Goal: Information Seeking & Learning: Learn about a topic

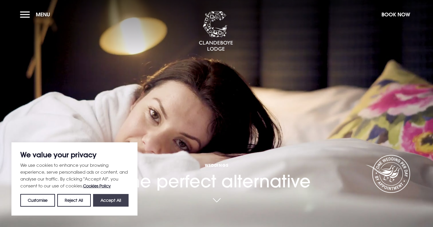
click at [108, 203] on button "Accept All" at bounding box center [111, 200] width 36 height 13
checkbox input "true"
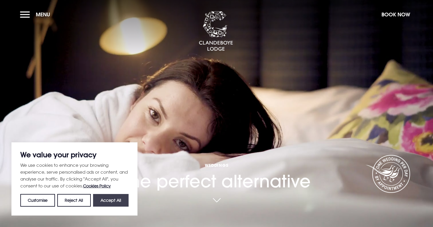
checkbox input "true"
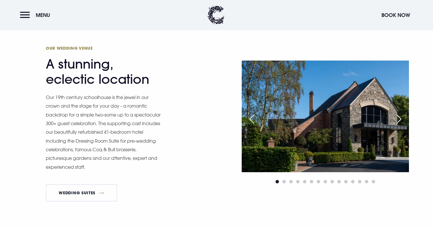
scroll to position [605, 0]
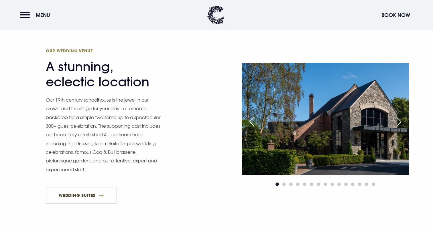
click at [104, 196] on link "Wedding Suites" at bounding box center [81, 194] width 71 height 17
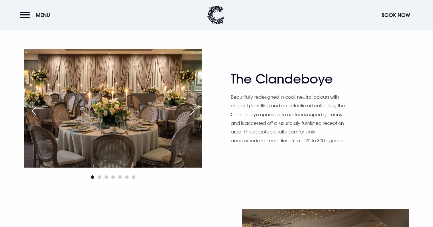
scroll to position [349, 0]
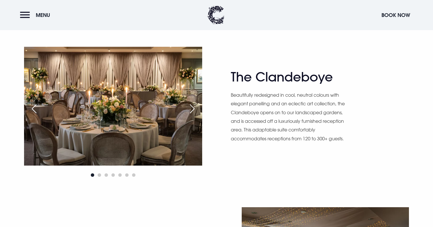
click at [194, 109] on div "Next slide" at bounding box center [192, 108] width 14 height 13
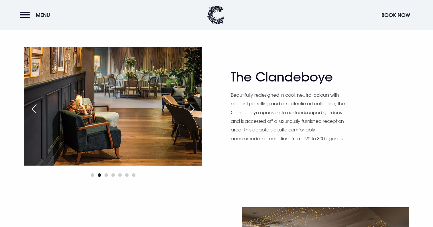
click at [194, 109] on div "Next slide" at bounding box center [192, 108] width 14 height 13
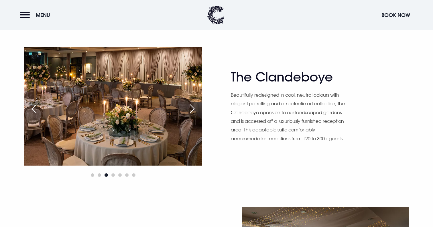
click at [194, 109] on div "Next slide" at bounding box center [192, 108] width 14 height 13
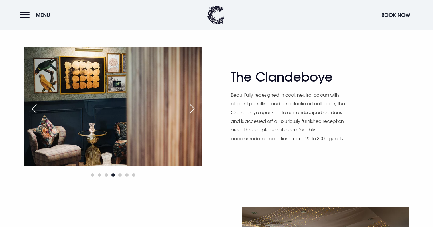
click at [194, 109] on div "Next slide" at bounding box center [192, 108] width 14 height 13
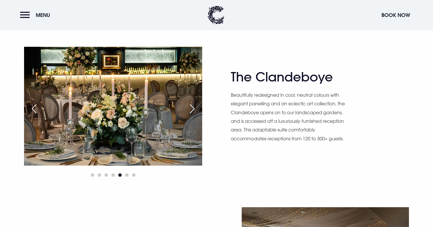
click at [194, 109] on div "Next slide" at bounding box center [192, 108] width 14 height 13
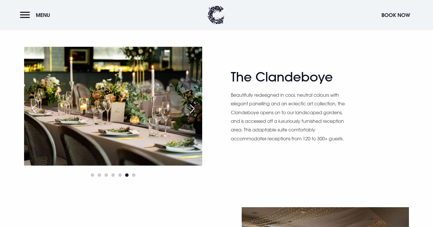
click at [194, 109] on div "Next slide" at bounding box center [192, 108] width 14 height 13
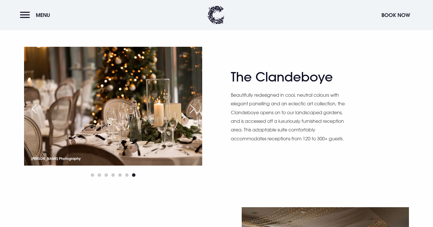
click at [194, 109] on div "Next slide" at bounding box center [192, 108] width 14 height 13
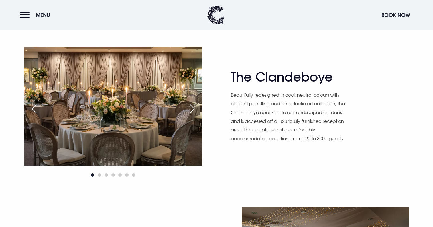
click at [194, 109] on div "Next slide" at bounding box center [192, 108] width 14 height 13
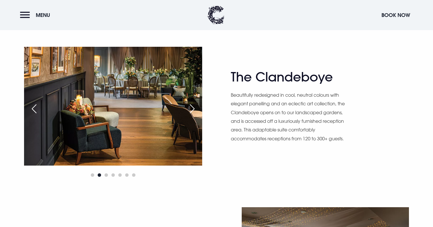
click at [194, 109] on div "Next slide" at bounding box center [192, 108] width 14 height 13
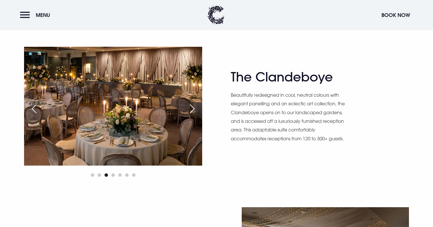
click at [194, 109] on div "Next slide" at bounding box center [192, 108] width 14 height 13
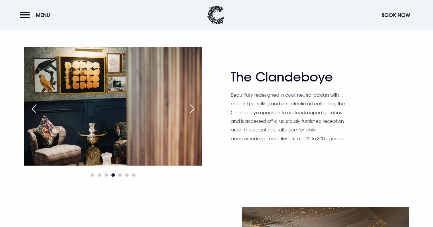
click at [194, 109] on div "Next slide" at bounding box center [192, 108] width 14 height 13
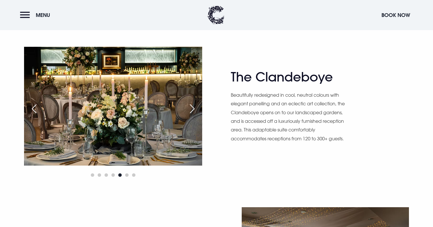
click at [194, 109] on div "Next slide" at bounding box center [192, 108] width 14 height 13
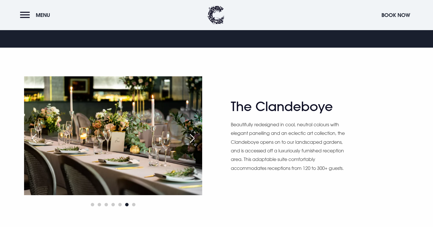
scroll to position [329, 0]
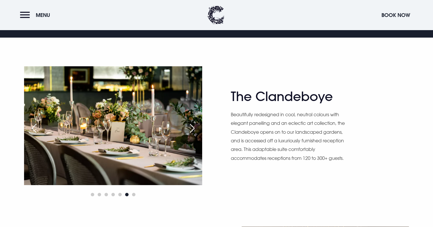
click at [195, 127] on div "Next slide" at bounding box center [192, 128] width 14 height 13
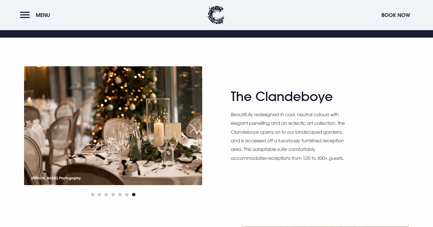
click at [195, 127] on div "Next slide" at bounding box center [192, 128] width 14 height 13
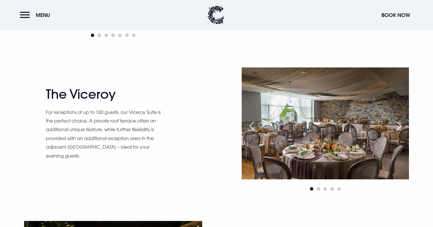
scroll to position [489, 0]
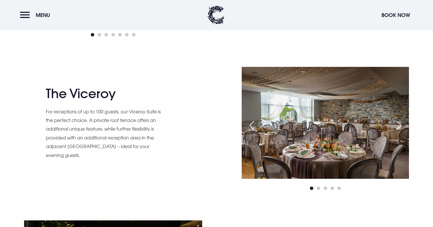
click at [400, 124] on div "Next slide" at bounding box center [399, 125] width 14 height 13
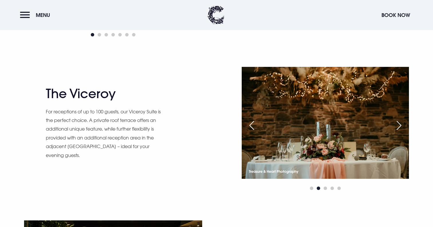
click at [400, 124] on div "Next slide" at bounding box center [399, 125] width 14 height 13
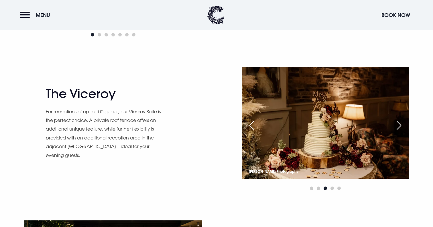
click at [400, 124] on div "Next slide" at bounding box center [399, 125] width 14 height 13
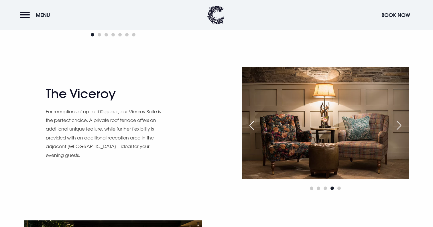
click at [400, 124] on div "Next slide" at bounding box center [399, 125] width 14 height 13
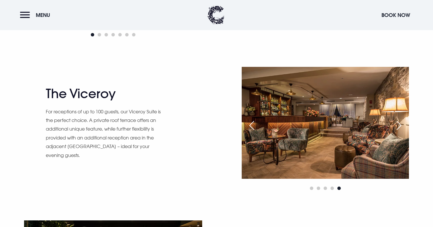
click at [400, 124] on div "Next slide" at bounding box center [399, 125] width 14 height 13
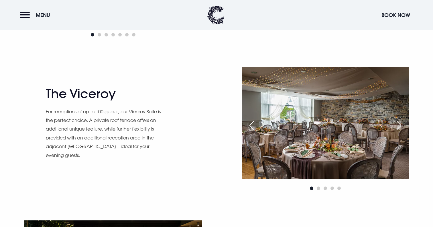
click at [400, 124] on div "Next slide" at bounding box center [399, 125] width 14 height 13
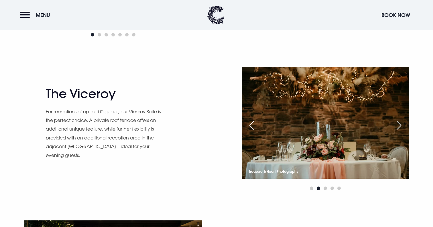
click at [400, 124] on div "Next slide" at bounding box center [399, 125] width 14 height 13
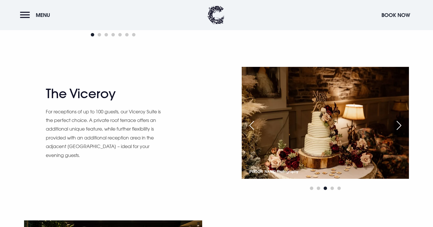
click at [400, 124] on div "Next slide" at bounding box center [399, 125] width 14 height 13
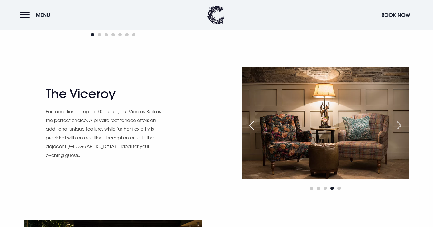
click at [400, 124] on div "Next slide" at bounding box center [399, 125] width 14 height 13
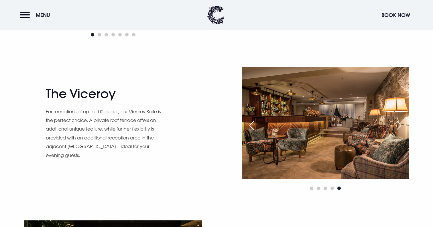
click at [400, 124] on div "Next slide" at bounding box center [399, 125] width 14 height 13
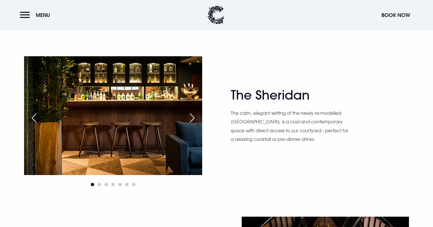
scroll to position [656, 0]
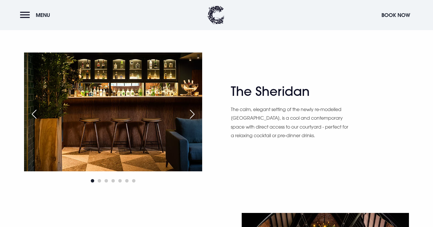
click at [192, 115] on div "Next slide" at bounding box center [192, 114] width 14 height 13
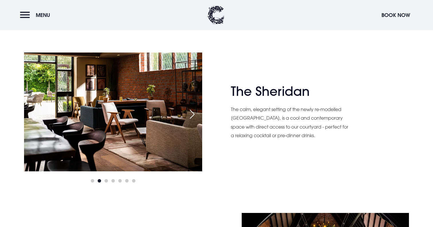
click at [192, 115] on div "Next slide" at bounding box center [192, 114] width 14 height 13
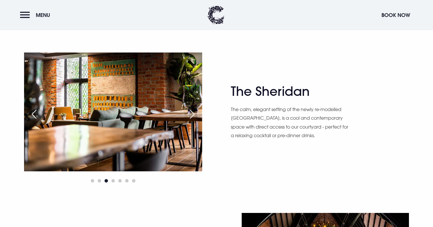
click at [192, 115] on div "Next slide" at bounding box center [192, 114] width 14 height 13
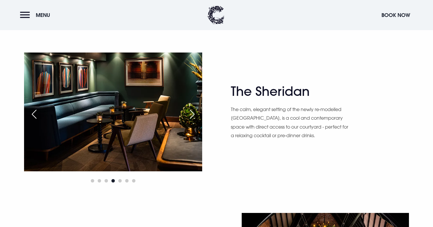
click at [192, 115] on div "Next slide" at bounding box center [192, 114] width 14 height 13
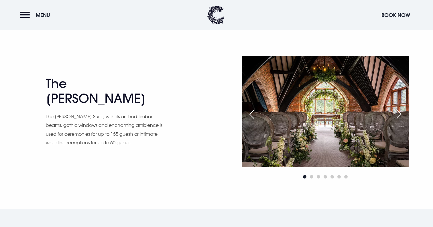
scroll to position [813, 0]
click at [399, 115] on div "Next slide" at bounding box center [399, 113] width 14 height 13
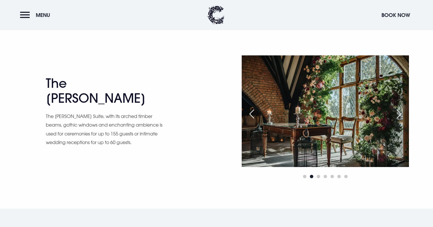
click at [399, 115] on div "Next slide" at bounding box center [399, 113] width 14 height 13
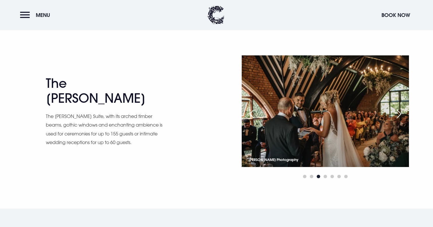
click at [399, 115] on div "Next slide" at bounding box center [399, 113] width 14 height 13
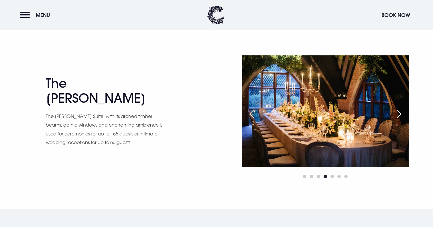
click at [399, 115] on div "Next slide" at bounding box center [399, 113] width 14 height 13
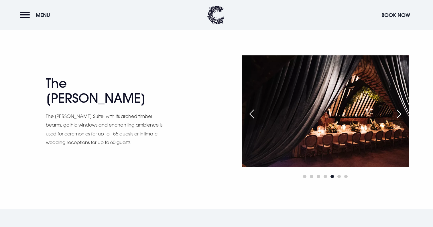
click at [399, 115] on div "Next slide" at bounding box center [399, 113] width 14 height 13
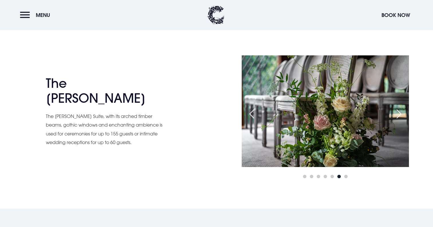
click at [399, 115] on div "Next slide" at bounding box center [399, 113] width 14 height 13
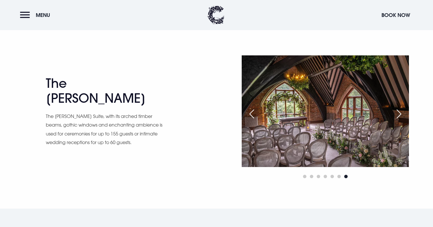
click at [399, 115] on div "Next slide" at bounding box center [399, 113] width 14 height 13
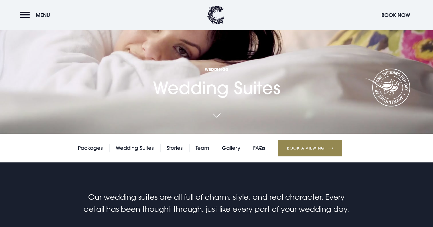
scroll to position [102, 0]
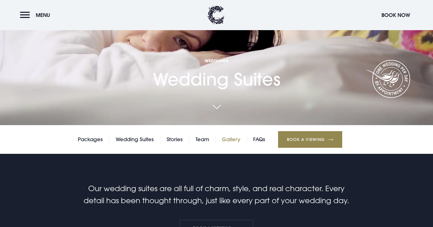
click at [238, 139] on link "Gallery" at bounding box center [231, 139] width 18 height 9
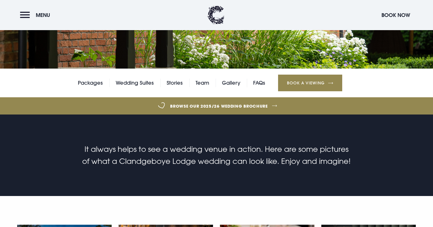
scroll to position [27, 0]
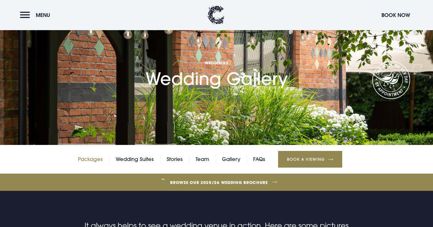
click at [91, 159] on link "Packages" at bounding box center [90, 159] width 25 height 9
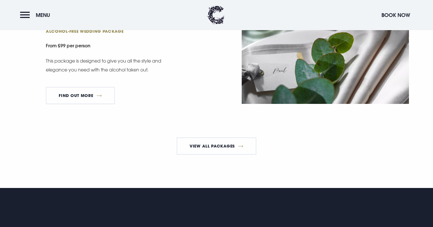
scroll to position [1034, 0]
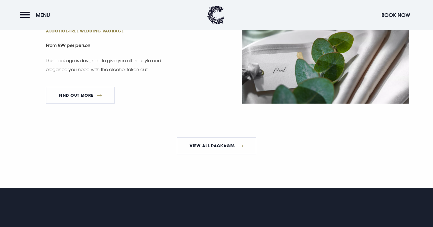
click at [233, 88] on div "Clearly Special Alcohol-free wedding package From £99 per person This package i…" at bounding box center [216, 47] width 399 height 121
